Goal: Transaction & Acquisition: Purchase product/service

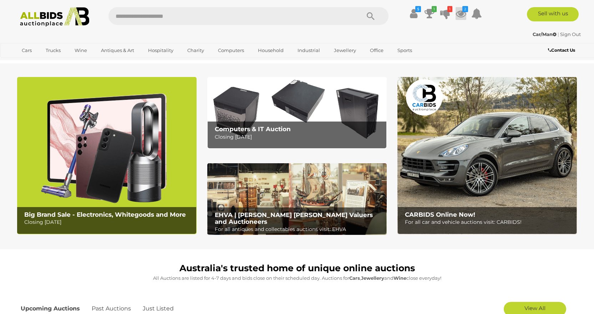
click at [464, 12] on icon at bounding box center [461, 13] width 11 height 13
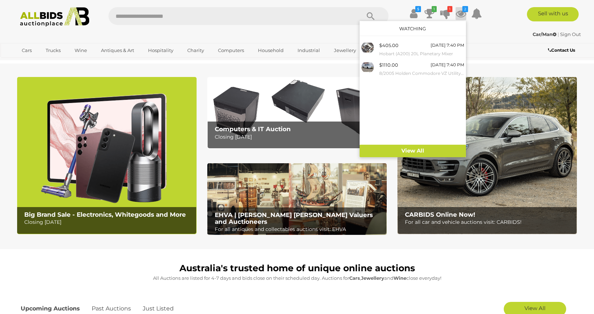
click at [464, 12] on icon at bounding box center [461, 13] width 11 height 13
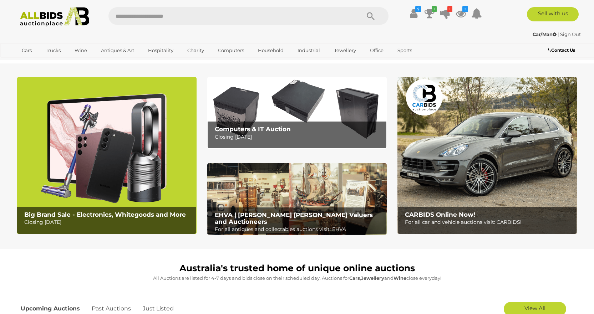
click at [455, 193] on img at bounding box center [488, 155] width 180 height 157
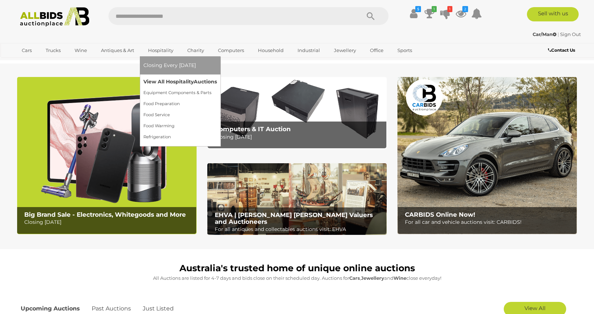
click at [168, 80] on link "View All Hospitality Auctions" at bounding box center [180, 81] width 74 height 11
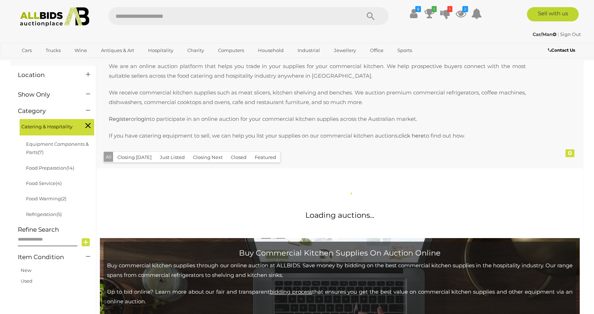
scroll to position [107, 0]
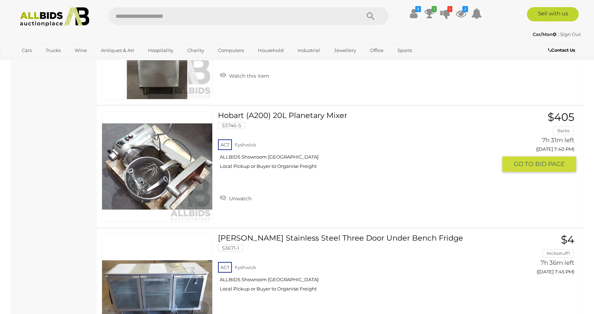
scroll to position [1142, 0]
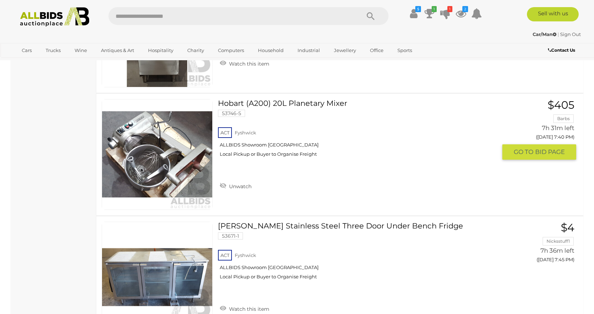
click at [318, 104] on link "Hobart (A200) 20L Planetary Mixer 53746-5 ACT Fyshwick ALLBIDS Showroom Fyshwick" at bounding box center [359, 131] width 273 height 64
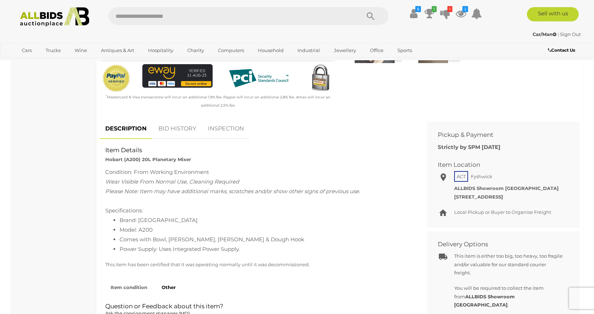
scroll to position [214, 0]
click at [182, 130] on link "BID HISTORY" at bounding box center [177, 129] width 49 height 21
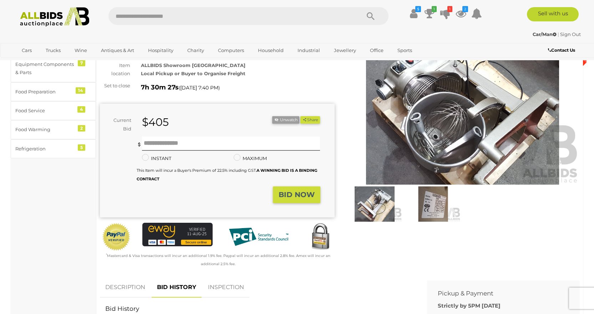
scroll to position [0, 0]
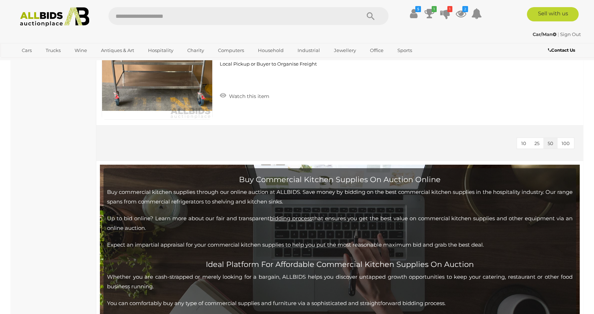
scroll to position [3090, 0]
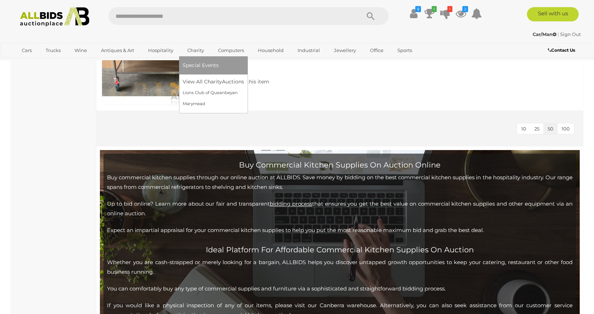
click at [192, 49] on link "Charity" at bounding box center [196, 51] width 26 height 12
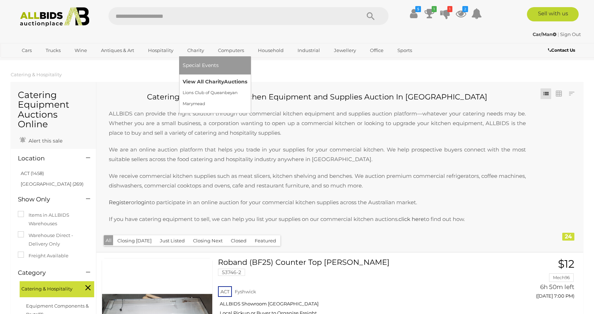
click at [200, 82] on link "View All Charity Auctions" at bounding box center [215, 81] width 65 height 11
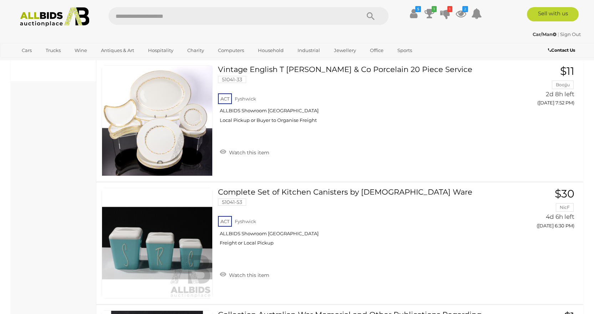
scroll to position [321, 0]
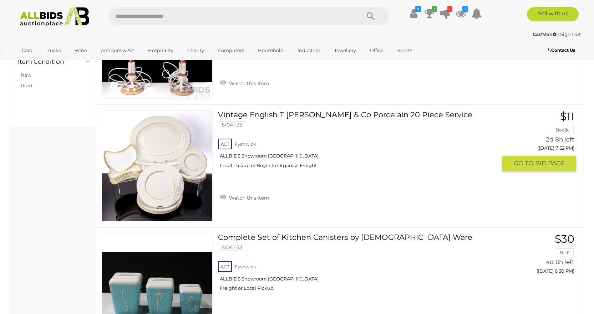
click at [316, 114] on link "Vintage English T Goode & Co Porcelain 20 Piece Service 51041-33 ACT Fyshwick" at bounding box center [359, 143] width 273 height 64
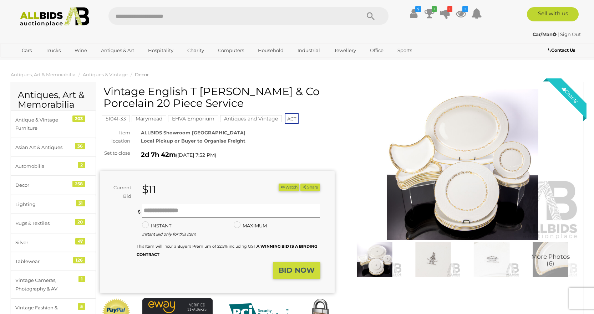
click at [443, 167] on img at bounding box center [463, 164] width 235 height 151
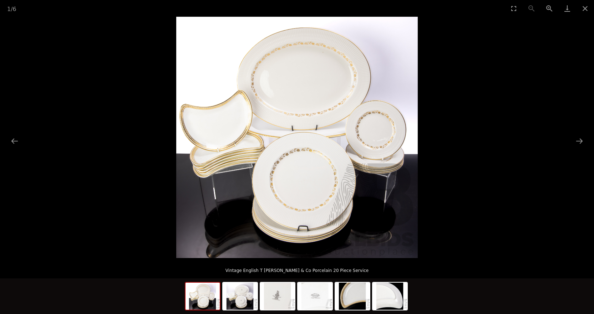
click at [446, 129] on picture at bounding box center [297, 138] width 594 height 242
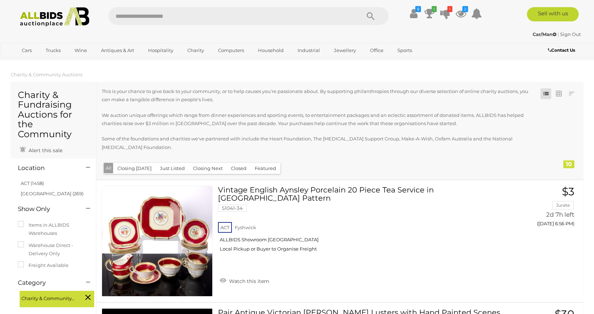
click at [171, 12] on input "text" at bounding box center [231, 16] width 245 height 18
type input "*****"
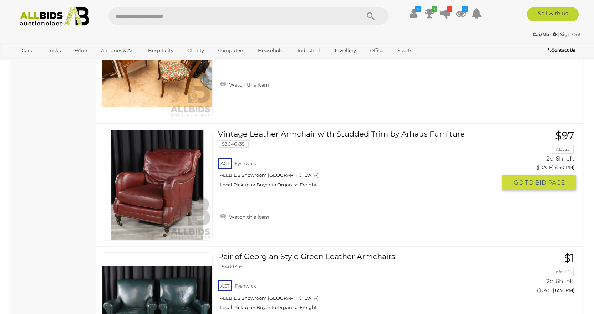
scroll to position [1571, 0]
click at [290, 135] on link "Vintage Leather Armchair with Studded Trim by Arhaus Furniture 53646-35 ACT Fys…" at bounding box center [359, 162] width 273 height 64
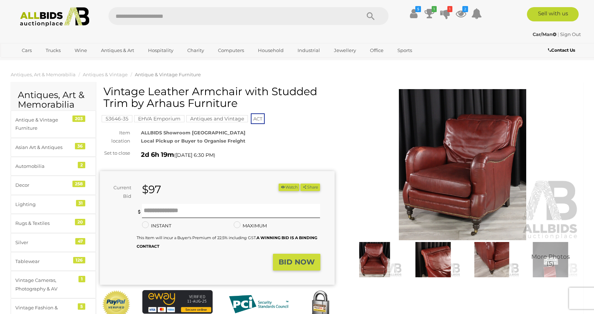
click at [454, 171] on img at bounding box center [463, 164] width 235 height 151
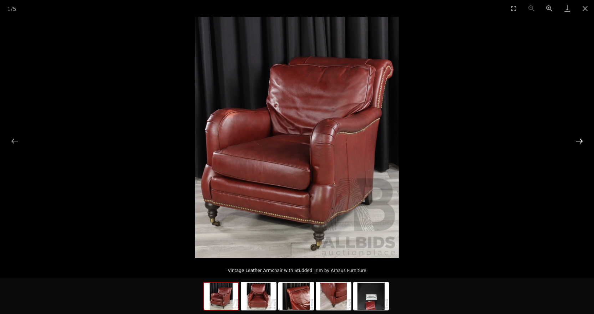
click at [578, 142] on button "Next slide" at bounding box center [579, 141] width 15 height 14
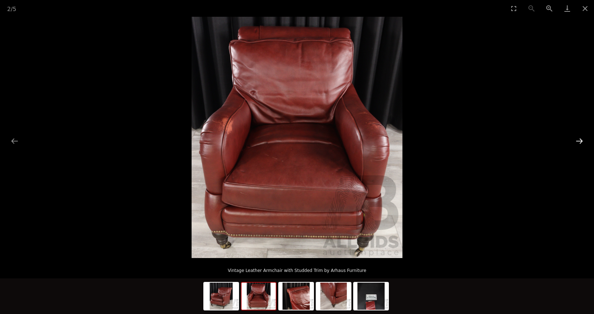
click at [578, 142] on button "Next slide" at bounding box center [579, 141] width 15 height 14
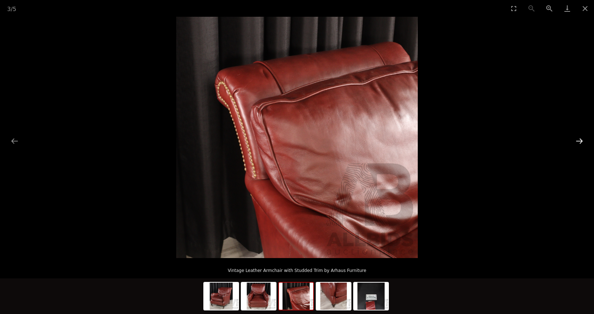
click at [578, 142] on button "Next slide" at bounding box center [579, 141] width 15 height 14
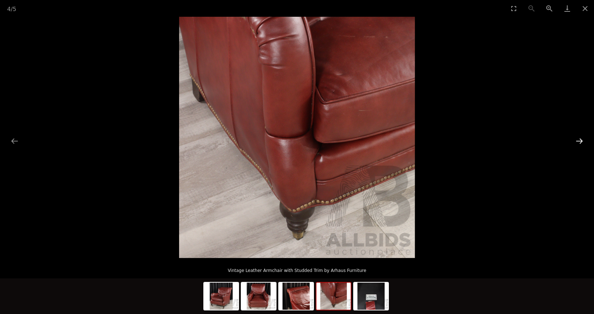
click at [578, 142] on button "Next slide" at bounding box center [579, 141] width 15 height 14
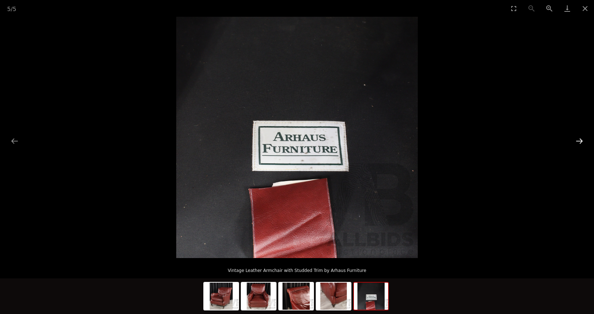
click at [578, 142] on button "Next slide" at bounding box center [579, 141] width 15 height 14
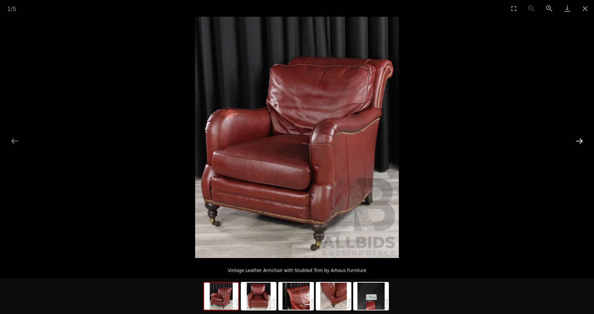
click at [578, 142] on button "Next slide" at bounding box center [579, 141] width 15 height 14
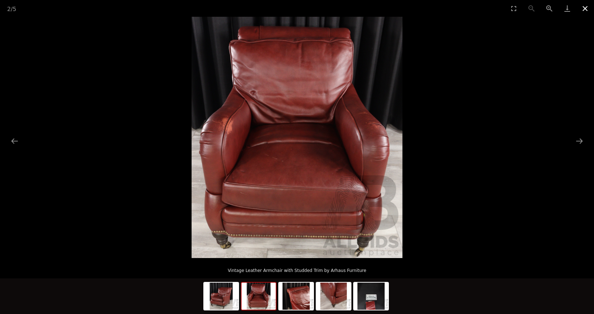
click at [587, 9] on button "Close gallery" at bounding box center [585, 8] width 18 height 17
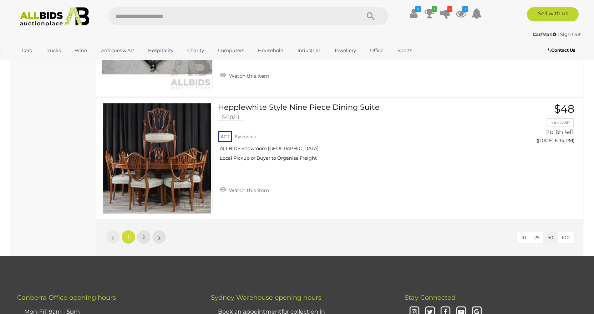
scroll to position [6012, 0]
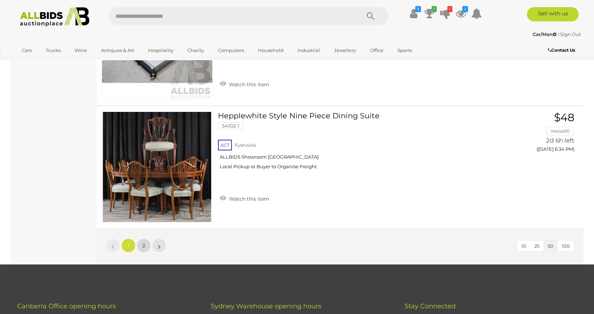
click at [143, 245] on span "2" at bounding box center [143, 246] width 3 height 6
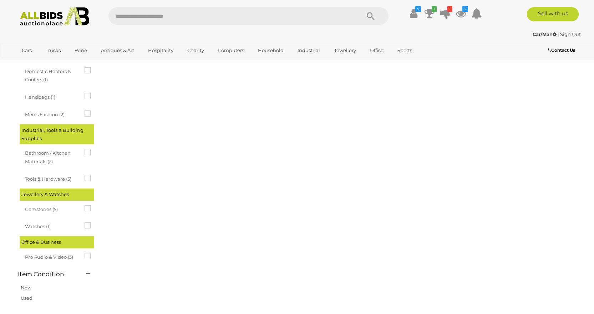
scroll to position [0, 0]
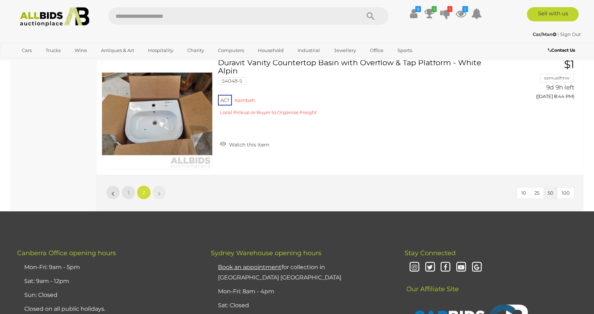
scroll to position [5069, 0]
